Goal: Navigation & Orientation: Find specific page/section

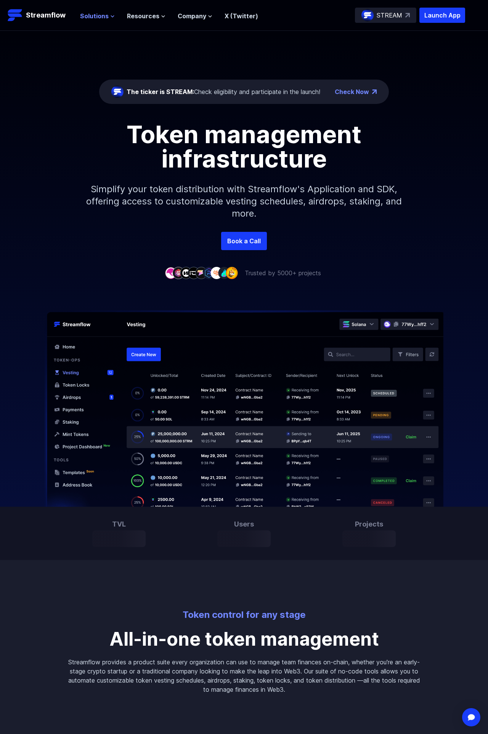
click at [99, 18] on span "Solutions" at bounding box center [94, 15] width 29 height 9
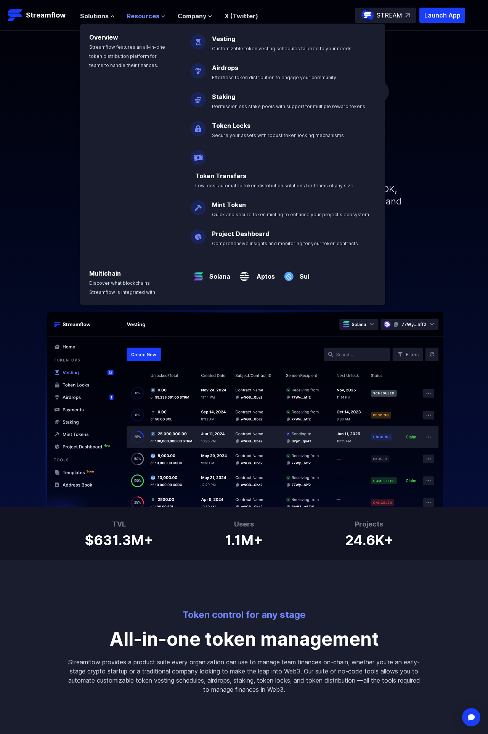
click at [148, 15] on span "Resources" at bounding box center [143, 15] width 32 height 9
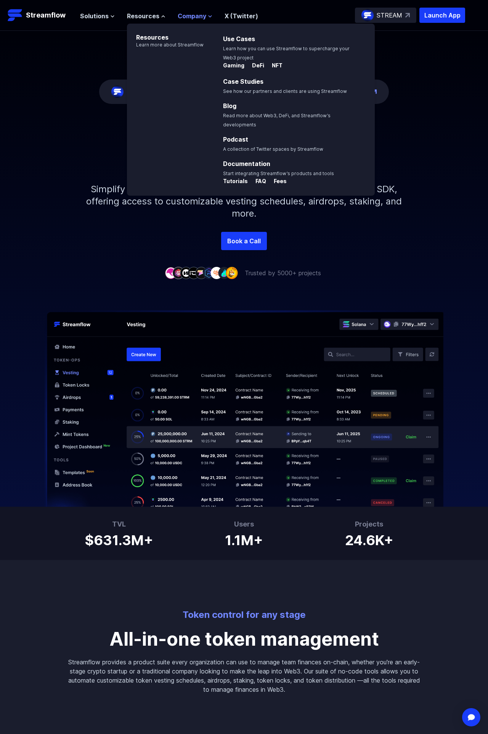
click at [189, 18] on span "Company" at bounding box center [192, 15] width 29 height 9
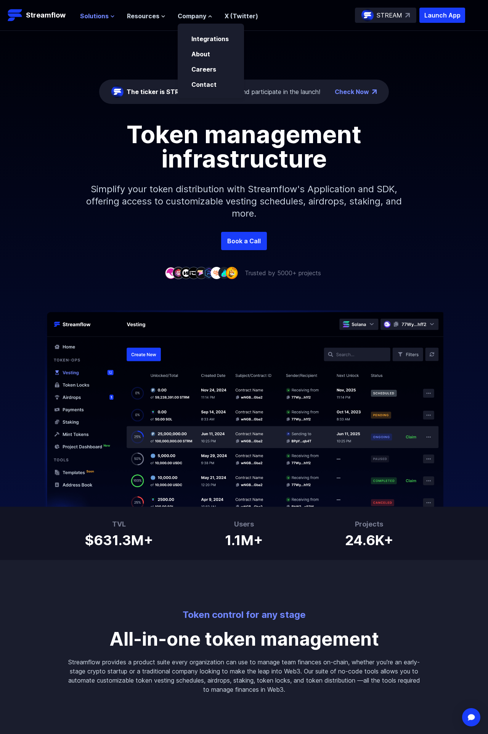
click at [102, 13] on span "Solutions" at bounding box center [94, 15] width 29 height 9
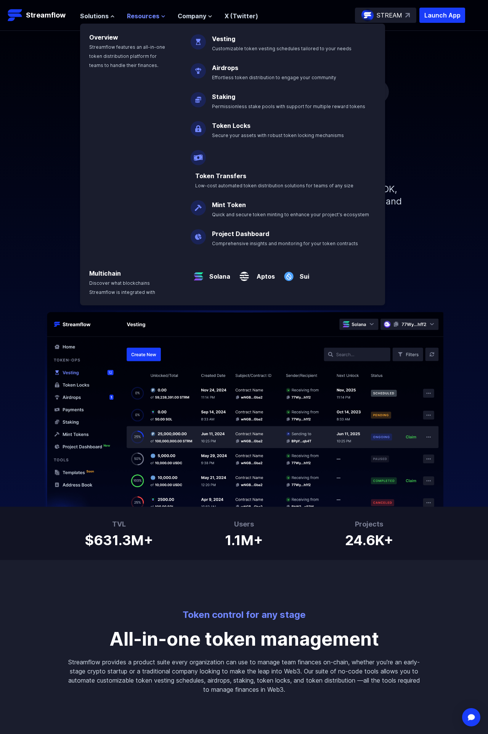
click at [153, 13] on span "Resources" at bounding box center [143, 15] width 32 height 9
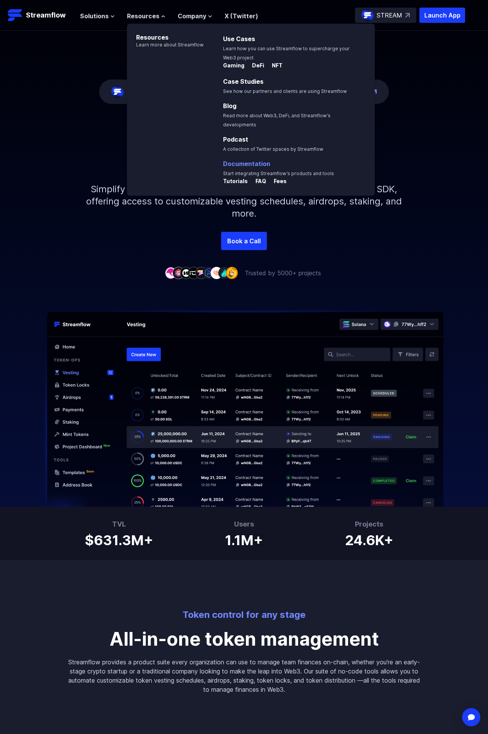
click at [251, 160] on link "Documentation" at bounding box center [246, 164] width 47 height 8
